Goal: Entertainment & Leisure: Consume media (video, audio)

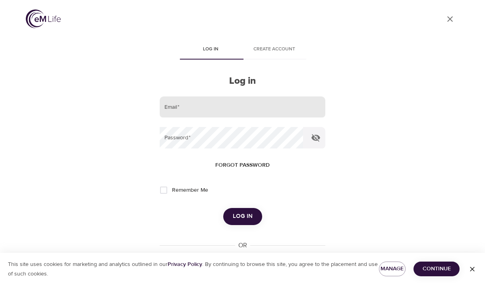
click at [182, 107] on input "email" at bounding box center [242, 107] width 165 height 21
type input "[EMAIL_ADDRESS][DOMAIN_NAME]"
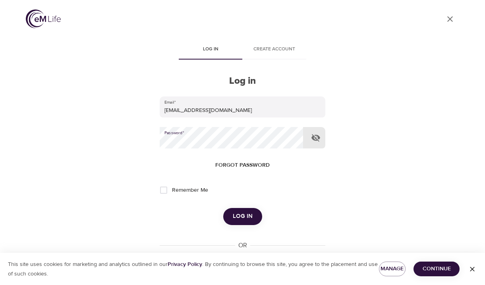
click at [223, 208] on button "Log in" at bounding box center [242, 216] width 39 height 17
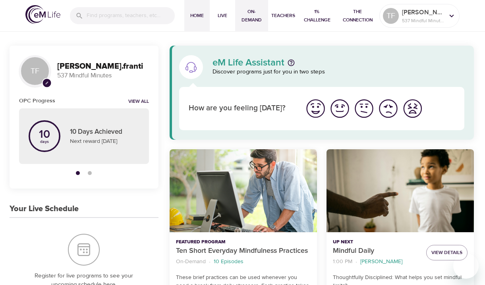
click at [254, 25] on button "On-Demand" at bounding box center [251, 16] width 33 height 32
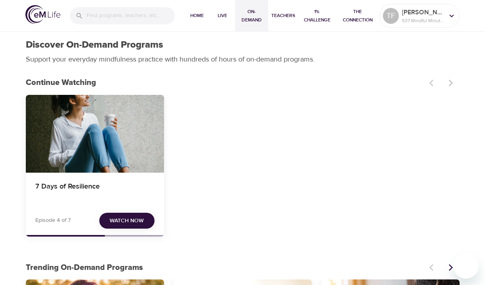
click at [54, 218] on p "Episode 4 of 7" at bounding box center [52, 221] width 35 height 8
click at [78, 186] on h4 "7 Days of Resilience" at bounding box center [94, 191] width 119 height 19
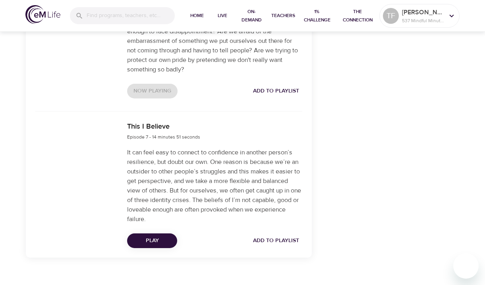
scroll to position [1073, 0]
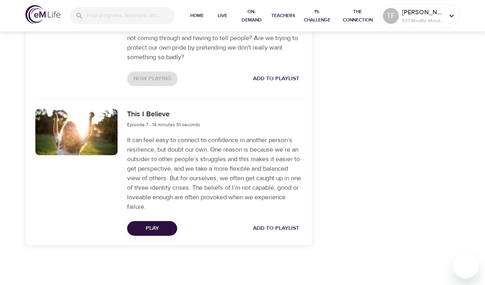
click at [167, 226] on button "Play" at bounding box center [152, 228] width 50 height 15
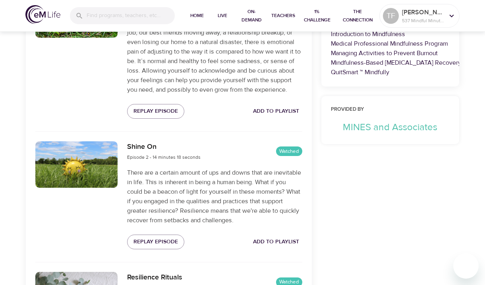
scroll to position [358, 0]
